Goal: Task Accomplishment & Management: Use online tool/utility

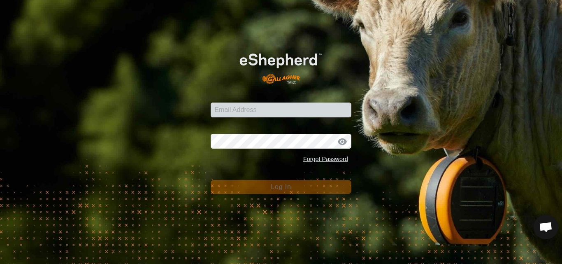
type input "[EMAIL_ADDRESS][DOMAIN_NAME]"
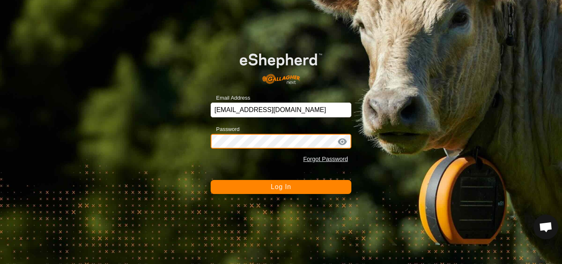
click at [211, 180] on button "Log In" at bounding box center [281, 187] width 141 height 14
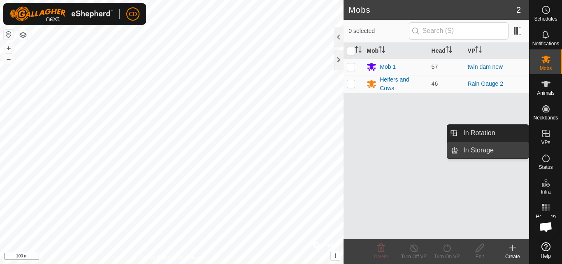
click at [493, 153] on link "In Storage" at bounding box center [493, 150] width 70 height 16
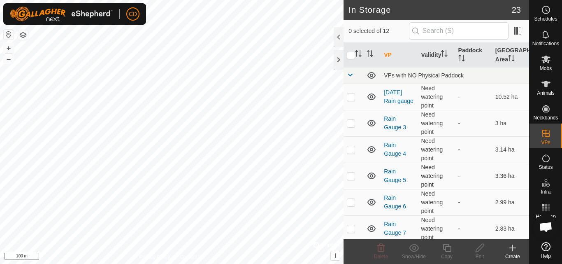
click at [352, 174] on p-checkbox at bounding box center [351, 175] width 8 height 7
checkbox input "false"
click at [352, 150] on p-checkbox at bounding box center [351, 149] width 8 height 7
click at [352, 149] on p-checkbox at bounding box center [351, 149] width 8 height 7
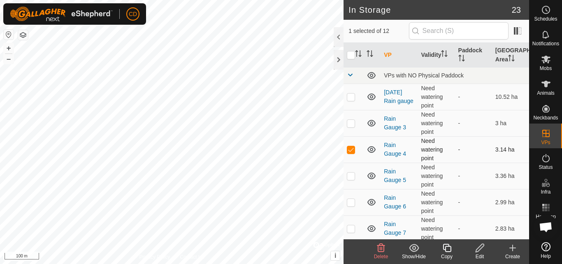
checkbox input "false"
click at [352, 202] on p-checkbox at bounding box center [351, 202] width 8 height 7
checkbox input "true"
click at [416, 250] on icon at bounding box center [414, 248] width 10 height 10
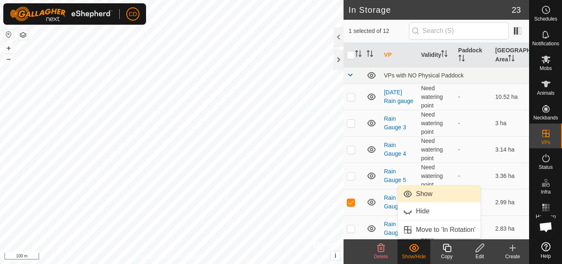
click at [428, 195] on link "Show" at bounding box center [439, 194] width 83 height 16
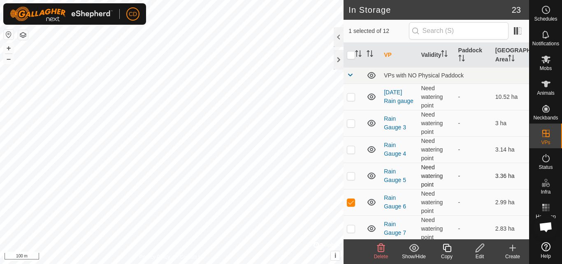
click at [349, 179] on td at bounding box center [354, 176] width 20 height 26
checkbox input "true"
click at [346, 146] on td at bounding box center [354, 149] width 20 height 26
click at [416, 247] on icon at bounding box center [414, 248] width 10 height 10
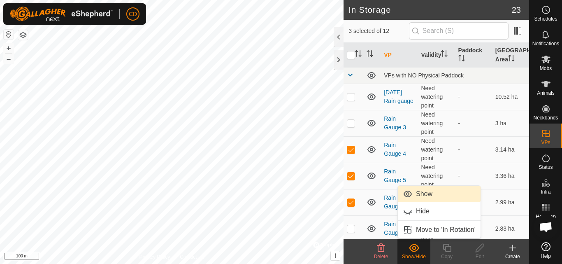
click at [424, 195] on link "Show" at bounding box center [439, 194] width 83 height 16
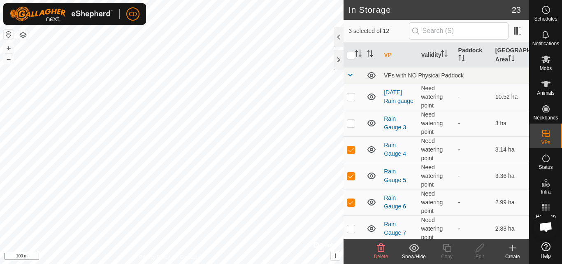
click at [420, 250] on show-hide-svg-icon at bounding box center [414, 248] width 33 height 10
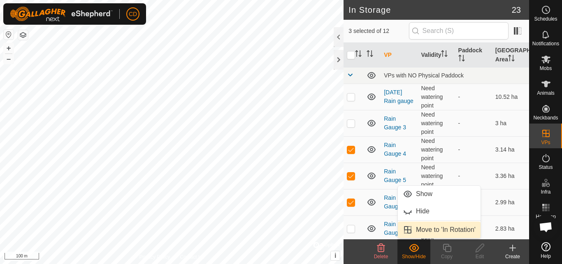
click at [428, 230] on link "Move to 'In Rotation'" at bounding box center [439, 229] width 83 height 16
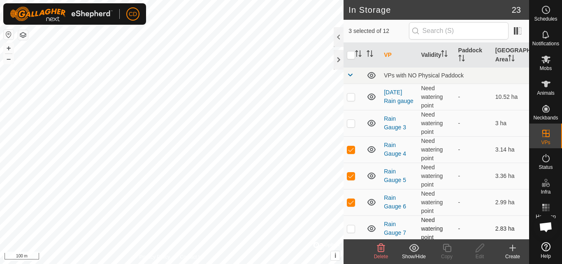
checkbox input "false"
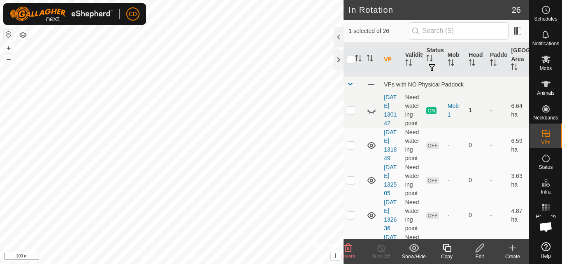
checkbox input "false"
checkbox input "true"
checkbox input "false"
click at [415, 248] on icon at bounding box center [414, 248] width 10 height 10
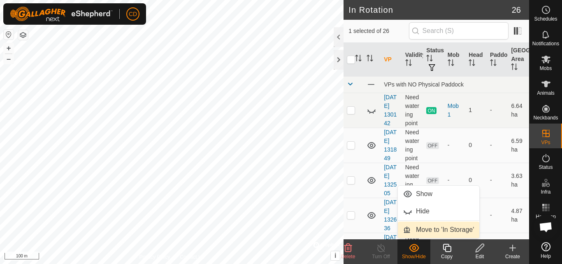
click at [429, 230] on link "Move to 'In Storage'" at bounding box center [438, 229] width 81 height 16
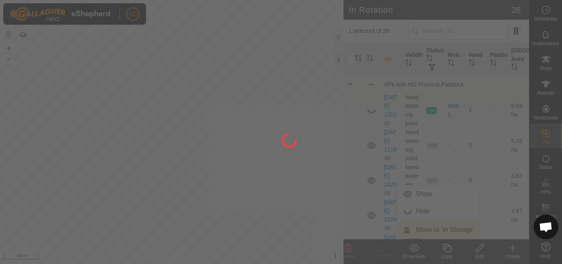
checkbox input "false"
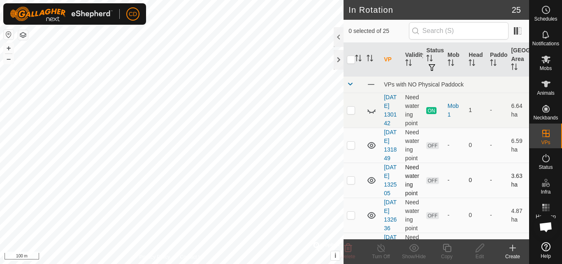
checkbox input "true"
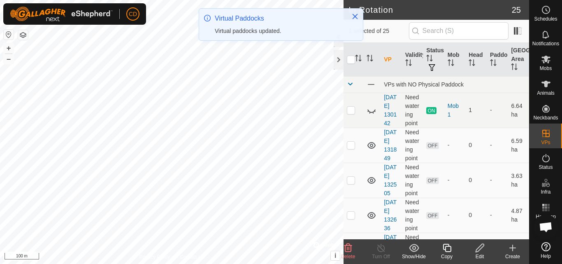
checkbox input "false"
checkbox input "true"
checkbox input "false"
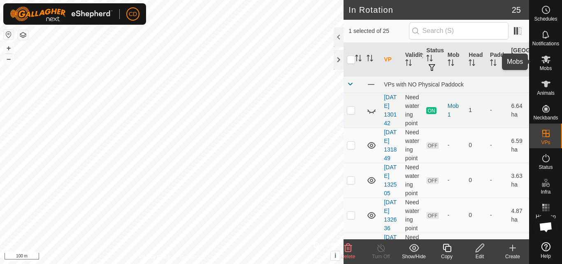
click at [545, 63] on icon at bounding box center [546, 59] width 10 height 10
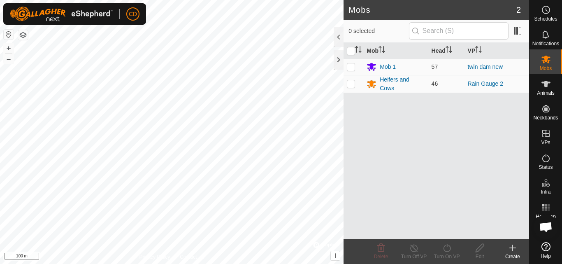
click at [352, 82] on p-checkbox at bounding box center [351, 83] width 8 height 7
checkbox input "true"
click at [449, 250] on icon at bounding box center [446, 248] width 7 height 8
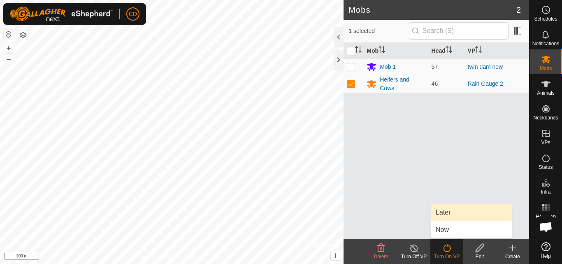
click at [448, 215] on link "Later" at bounding box center [471, 212] width 81 height 16
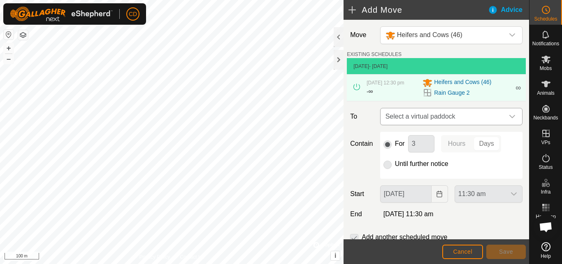
click at [439, 119] on span "Select a virtual paddock" at bounding box center [443, 116] width 122 height 16
click at [442, 123] on span "Select a virtual paddock" at bounding box center [443, 116] width 122 height 16
click at [357, 87] on icon at bounding box center [357, 87] width 7 height 7
click at [356, 90] on icon at bounding box center [357, 87] width 7 height 7
click at [462, 252] on span "Cancel" at bounding box center [462, 251] width 19 height 7
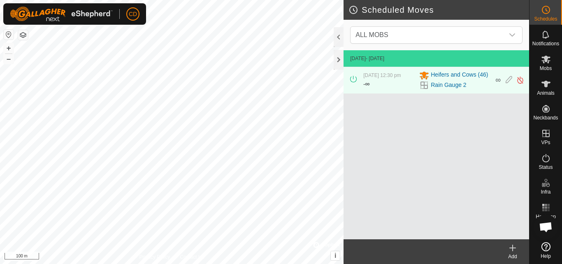
click at [353, 80] on icon at bounding box center [353, 79] width 7 height 7
click at [507, 81] on icon at bounding box center [509, 80] width 7 height 9
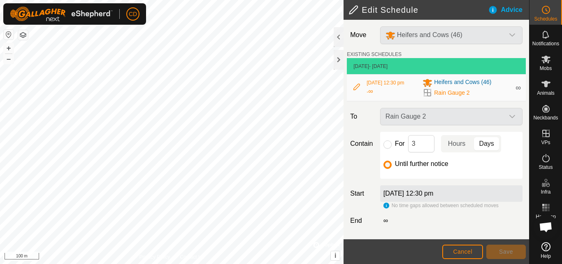
click at [419, 122] on div "Rain Gauge 2" at bounding box center [451, 116] width 149 height 17
click at [479, 116] on div "Rain Gauge 2" at bounding box center [451, 116] width 149 height 17
click at [491, 112] on div "Move Heifers and Cows (46) EXISTING SCHEDULES [DATE] - [DATE] [DATE] 12:30 pm -…" at bounding box center [437, 129] width 186 height 219
click at [387, 149] on input "For" at bounding box center [388, 144] width 8 height 8
radio input "true"
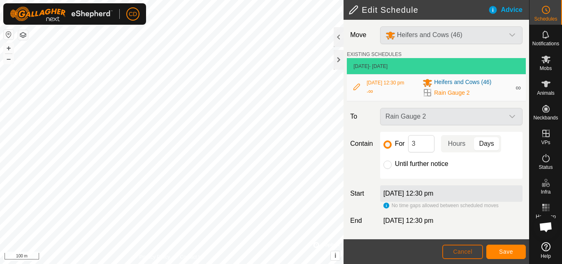
click at [471, 254] on span "Cancel" at bounding box center [462, 251] width 19 height 7
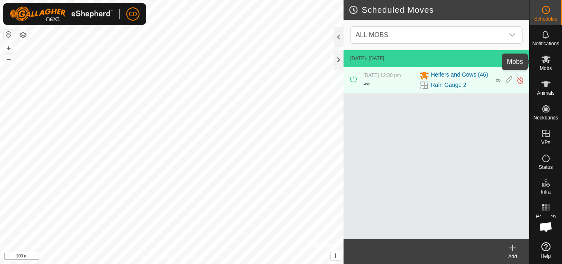
click at [549, 65] on es-mob-svg-icon at bounding box center [546, 59] width 15 height 13
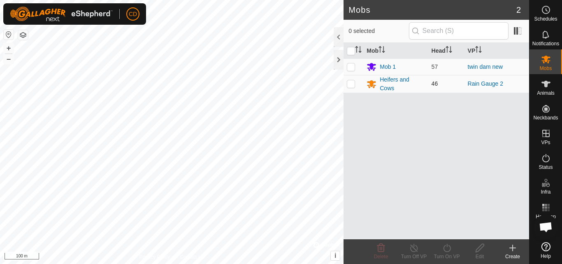
click at [351, 83] on p-checkbox at bounding box center [351, 83] width 8 height 7
checkbox input "true"
click at [443, 250] on icon at bounding box center [447, 248] width 10 height 10
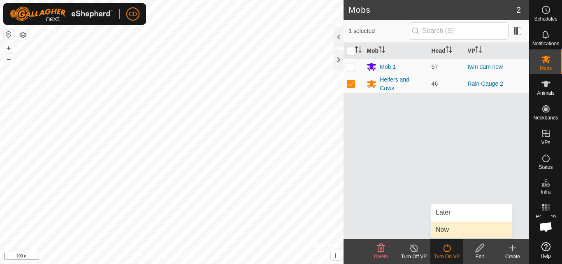
click at [449, 230] on link "Now" at bounding box center [471, 229] width 81 height 16
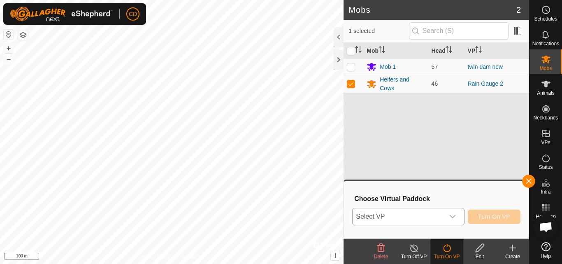
click at [442, 216] on span "Select VP" at bounding box center [398, 216] width 91 height 16
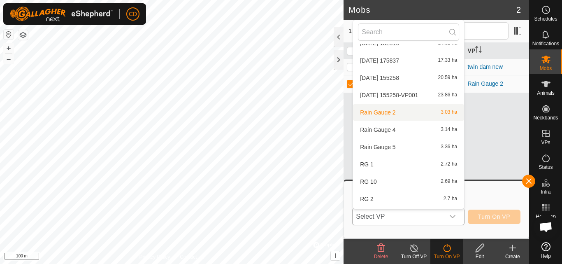
scroll to position [162, 0]
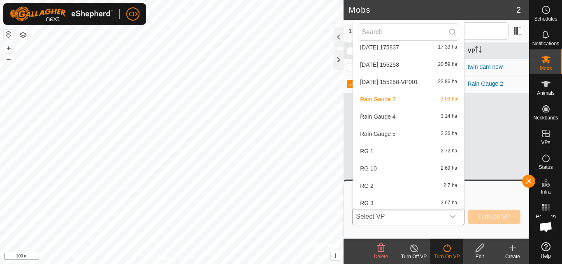
click at [403, 114] on li "Rain Gauge 4 3.14 ha" at bounding box center [408, 116] width 111 height 16
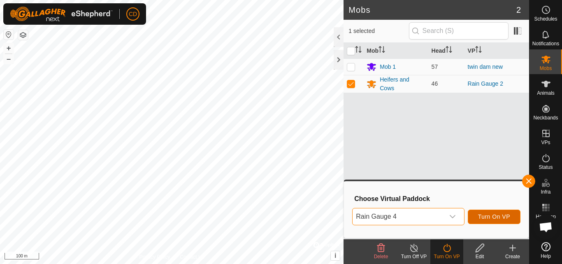
click at [495, 215] on span "Turn On VP" at bounding box center [494, 216] width 32 height 7
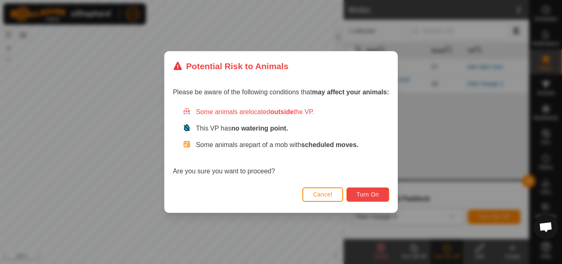
click at [370, 192] on span "Turn On" at bounding box center [368, 194] width 22 height 7
